Goal: Navigation & Orientation: Find specific page/section

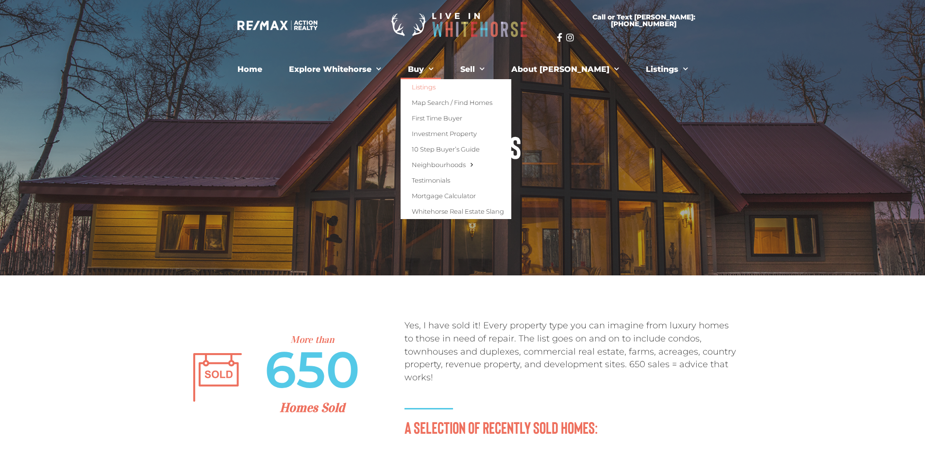
click at [447, 86] on link "Listings" at bounding box center [456, 87] width 111 height 16
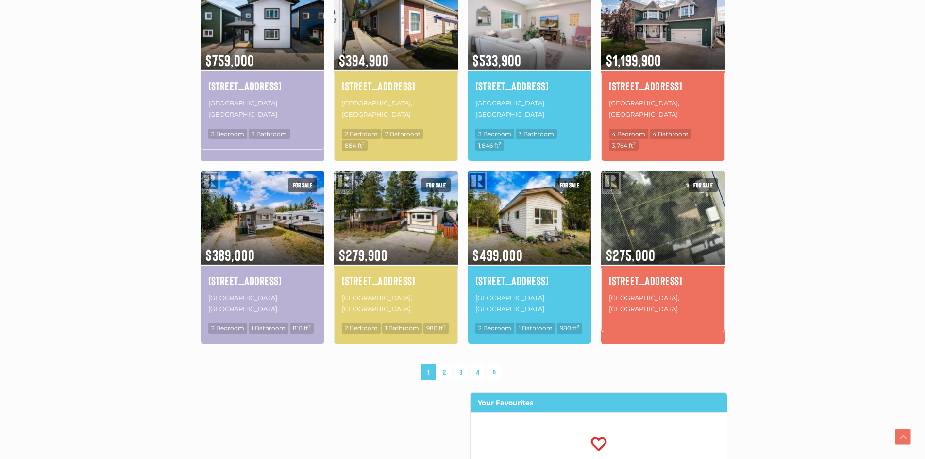
scroll to position [583, 0]
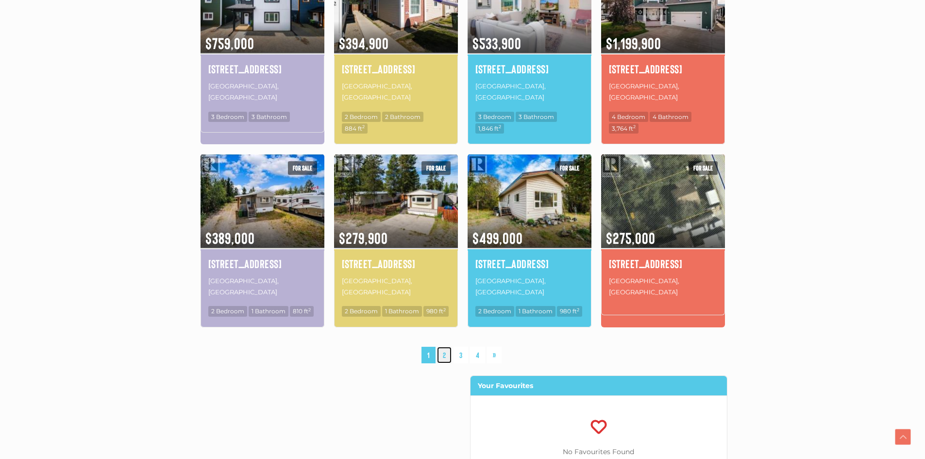
click at [445, 347] on link "2" at bounding box center [444, 355] width 15 height 17
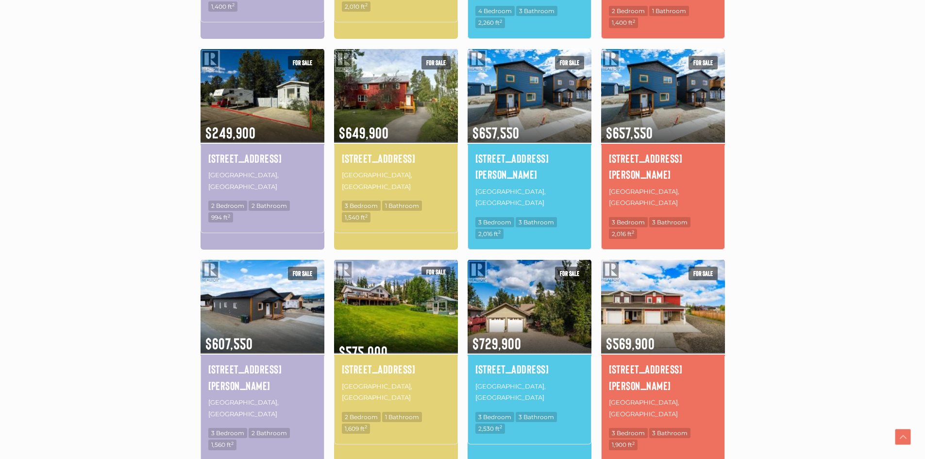
scroll to position [614, 0]
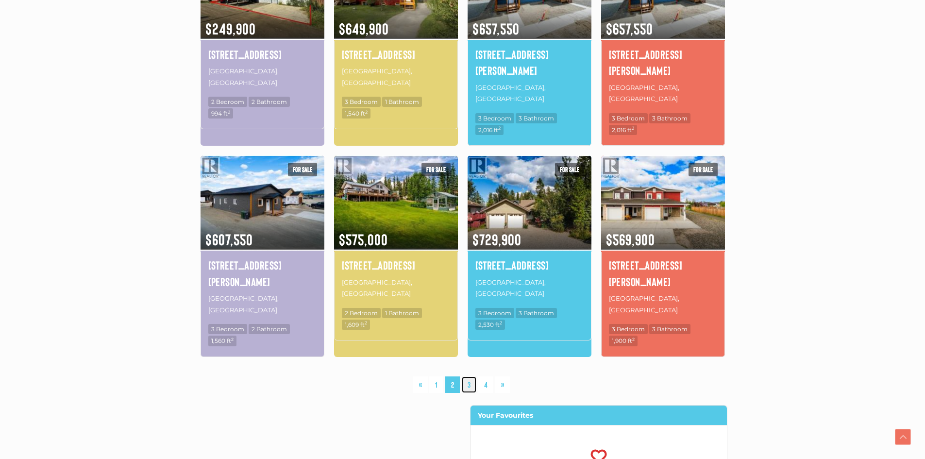
click at [472, 376] on link "3" at bounding box center [469, 384] width 15 height 17
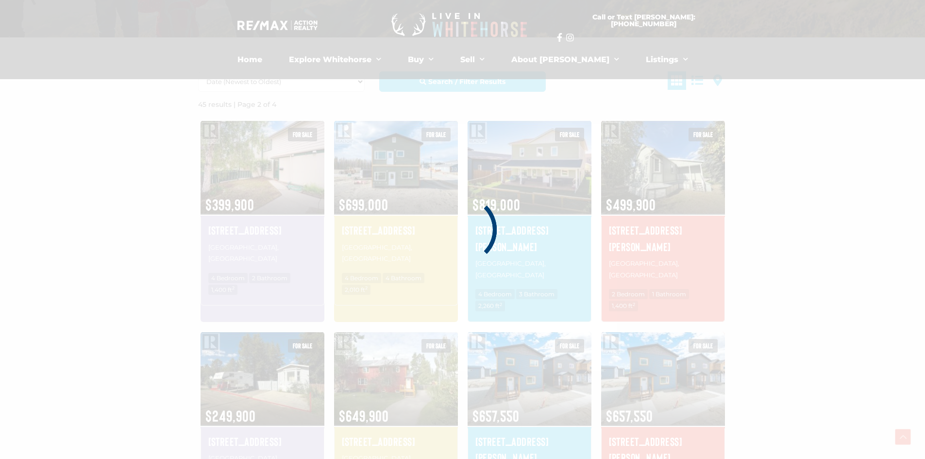
scroll to position [225, 0]
